Goal: Entertainment & Leisure: Consume media (video, audio)

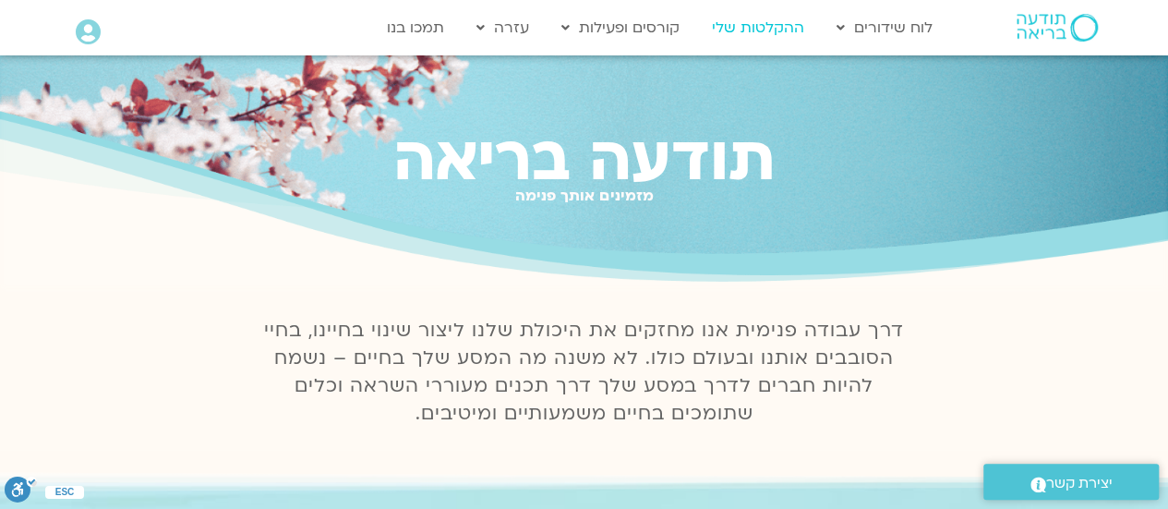
click at [780, 32] on link "ההקלטות שלי" at bounding box center [758, 27] width 111 height 35
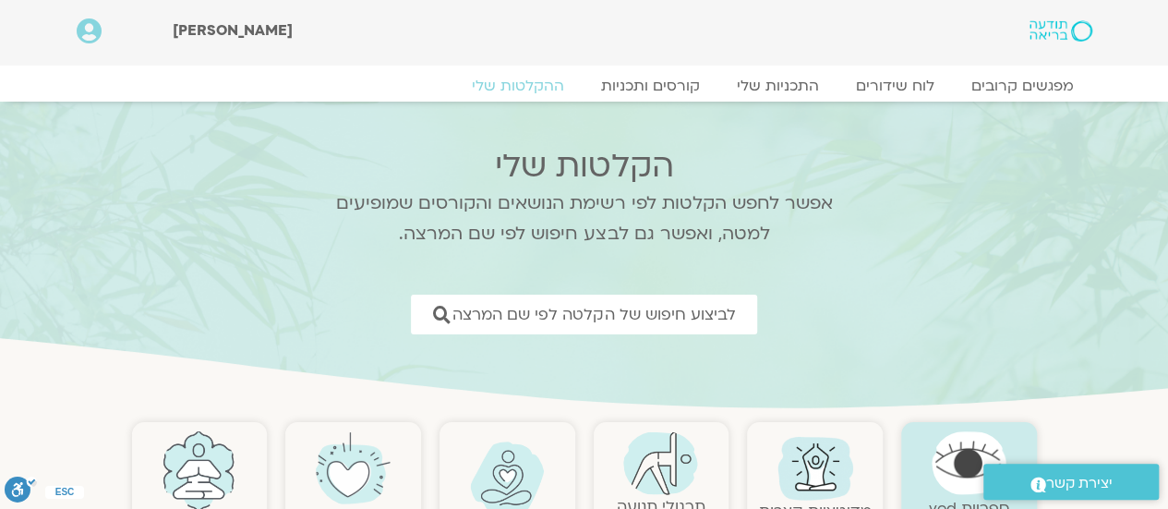
scroll to position [185, 0]
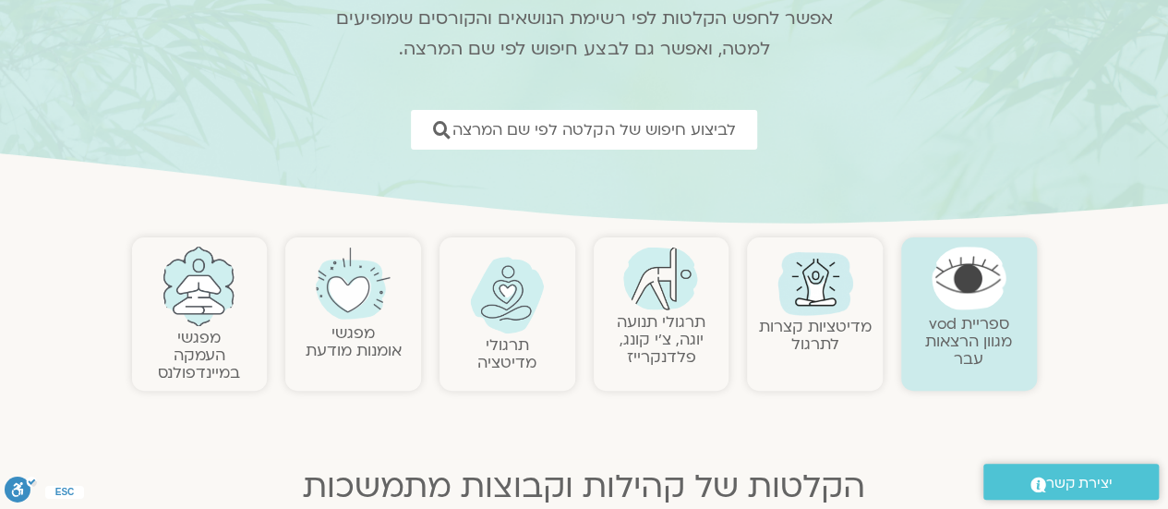
click at [867, 313] on figure at bounding box center [814, 281] width 117 height 89
click at [504, 302] on img at bounding box center [507, 295] width 75 height 77
click at [500, 300] on img at bounding box center [507, 295] width 75 height 77
click at [495, 363] on link "תרגולי מדיטציה" at bounding box center [506, 353] width 59 height 39
click at [800, 339] on link "מדיטציות קצרות לתרגול" at bounding box center [815, 335] width 113 height 39
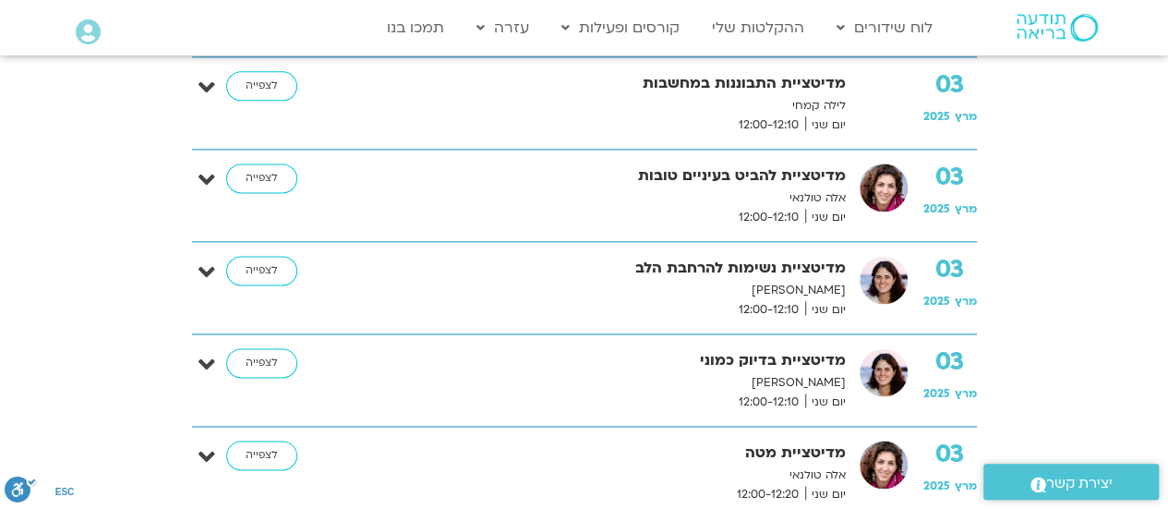
scroll to position [1385, 0]
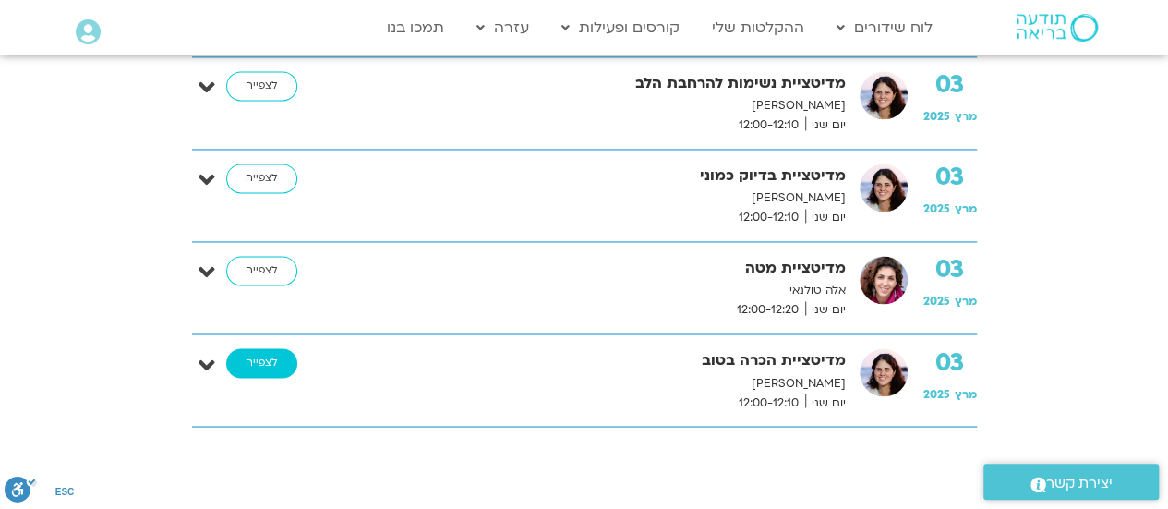
click at [273, 354] on link "לצפייה" at bounding box center [261, 363] width 71 height 30
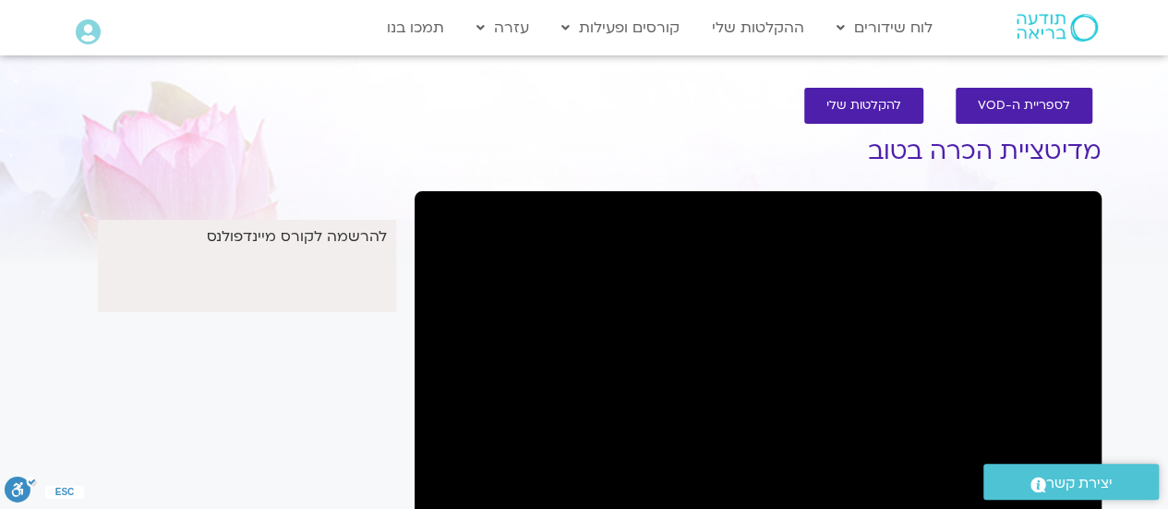
scroll to position [185, 0]
